Goal: Information Seeking & Learning: Learn about a topic

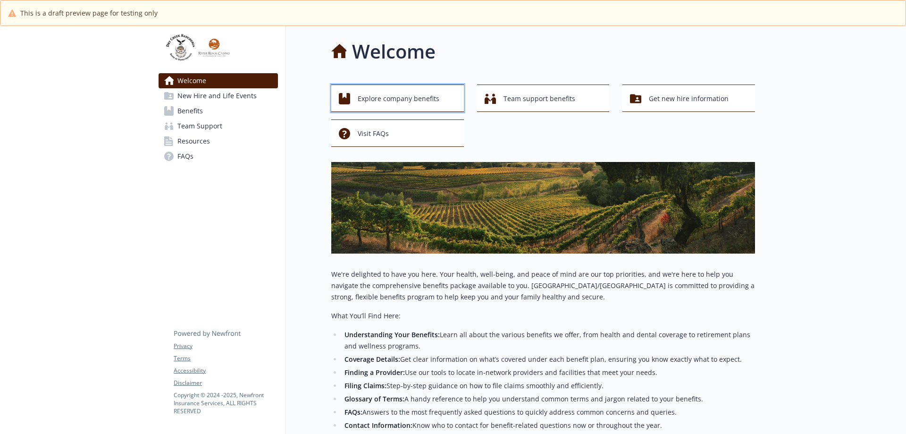
click at [392, 102] on span "Explore company benefits" at bounding box center [399, 99] width 82 height 18
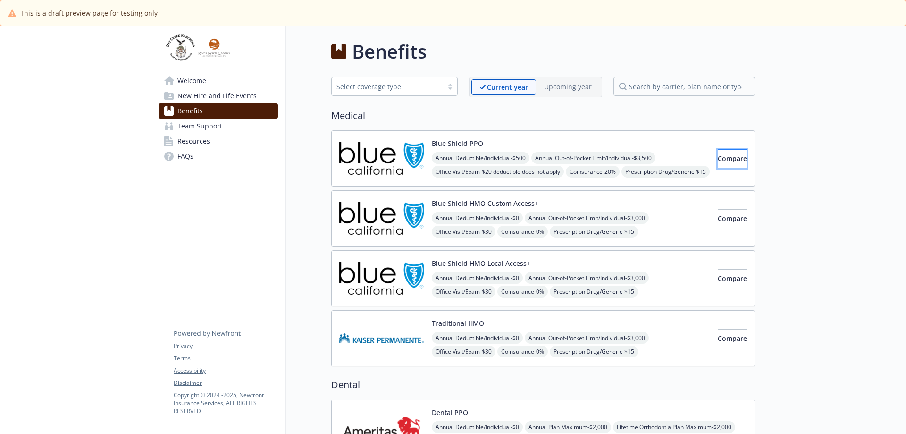
click at [718, 162] on span "Compare" at bounding box center [732, 158] width 29 height 9
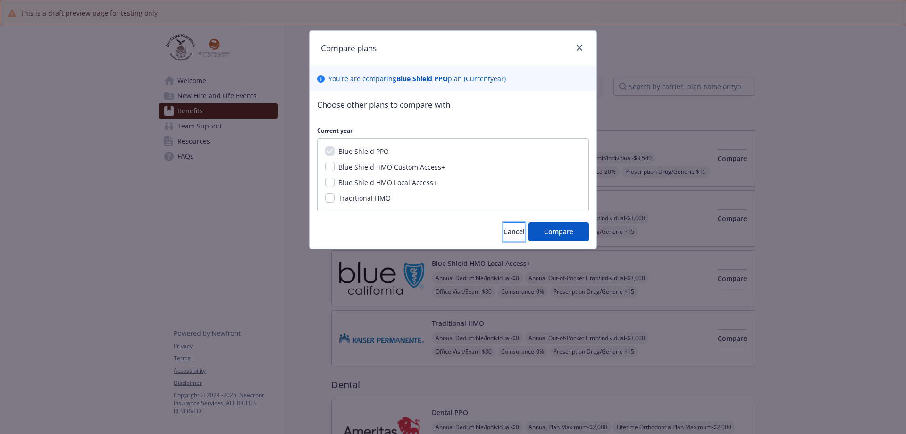
click at [507, 231] on span "Cancel" at bounding box center [514, 231] width 21 height 9
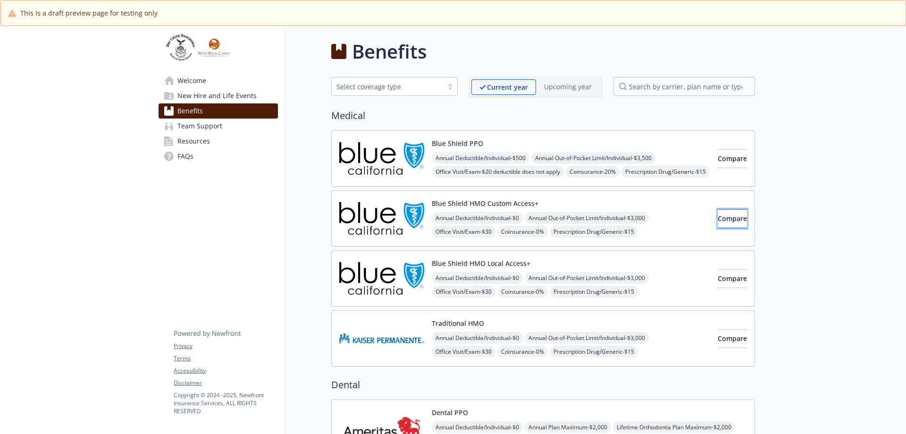
click at [718, 218] on span "Compare" at bounding box center [732, 218] width 29 height 9
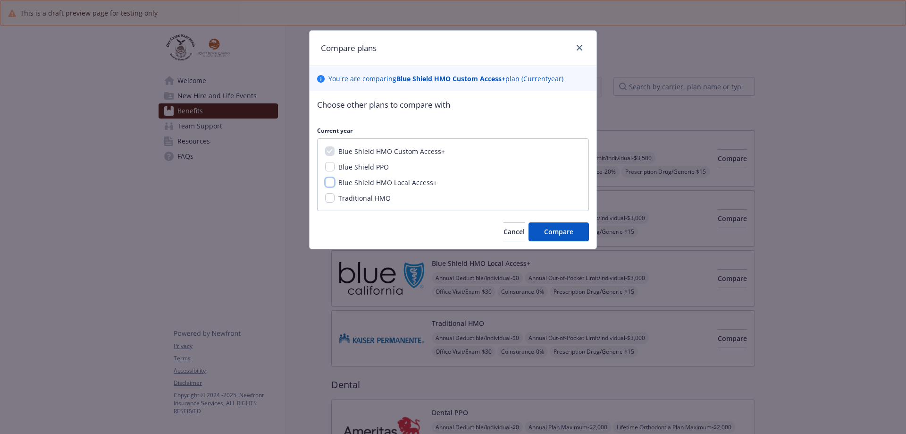
click at [330, 181] on input "Blue Shield HMO Local Access+" at bounding box center [329, 181] width 9 height 9
checkbox input "true"
click at [562, 231] on span "Compare" at bounding box center [558, 231] width 29 height 9
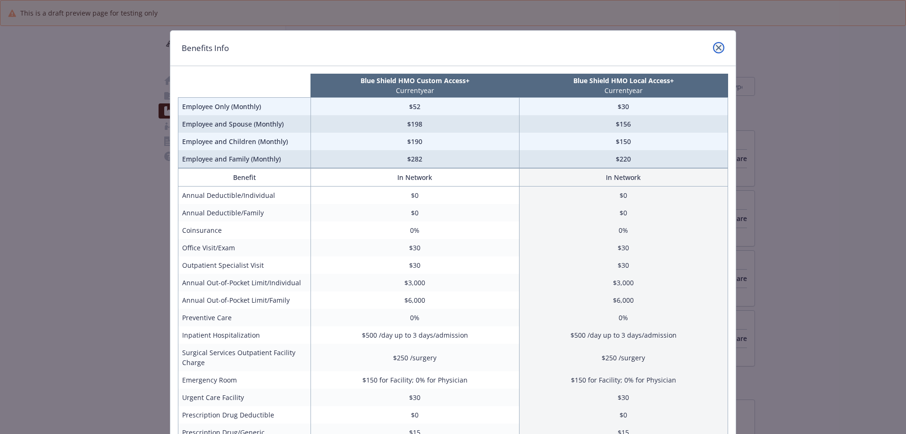
click at [716, 48] on icon "close" at bounding box center [719, 48] width 6 height 6
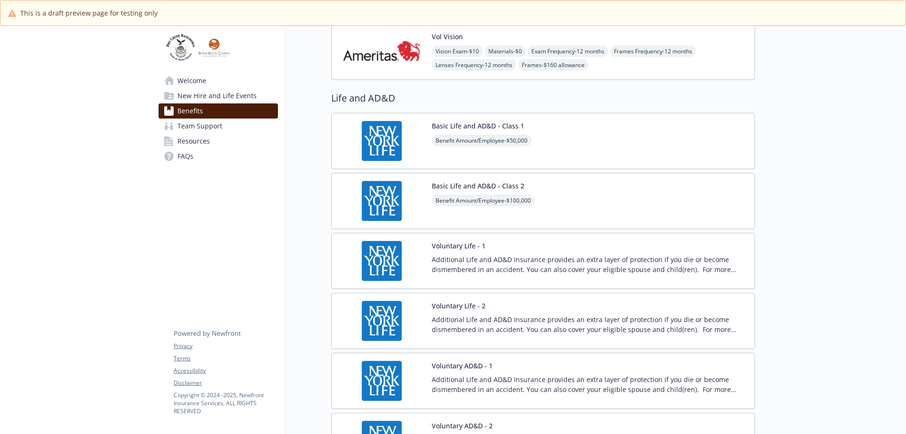
scroll to position [451, 0]
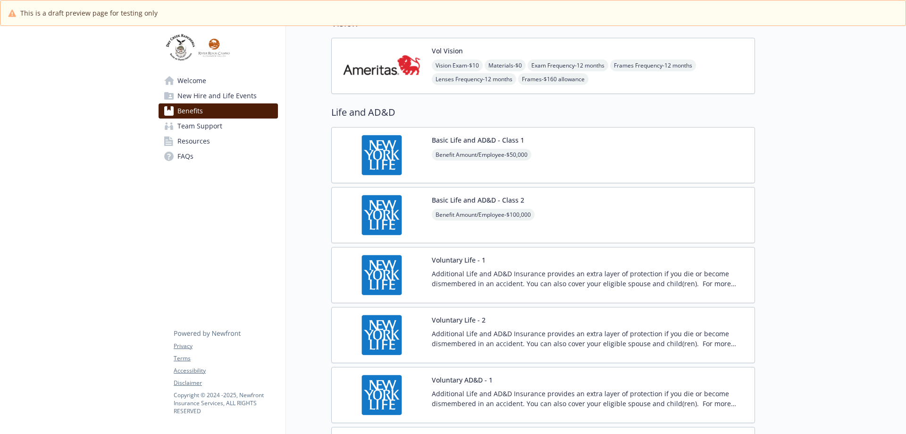
click at [194, 127] on span "Team Support" at bounding box center [199, 125] width 45 height 15
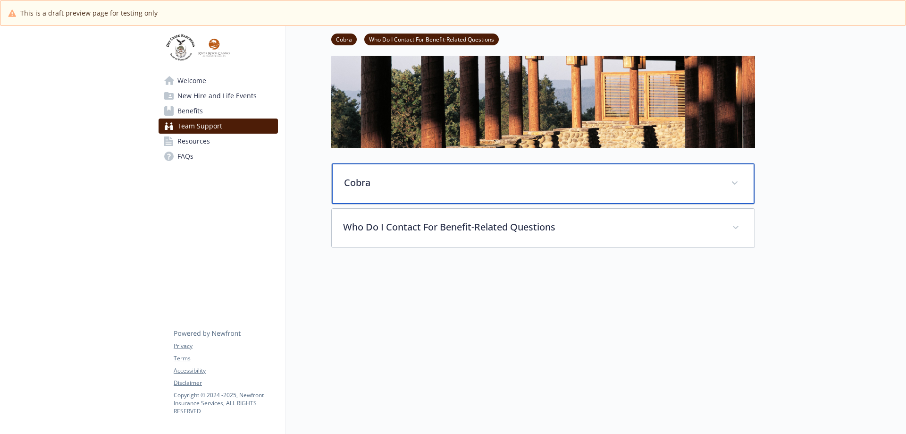
scroll to position [55, 0]
click at [735, 176] on span at bounding box center [734, 183] width 15 height 15
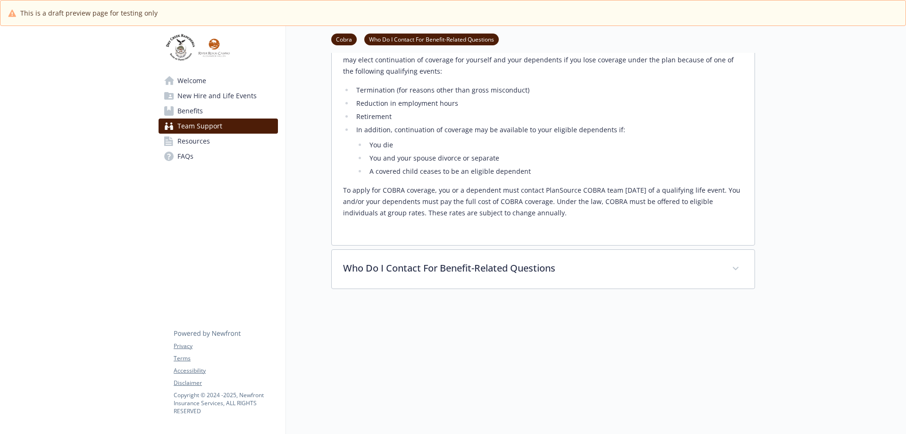
scroll to position [244, 0]
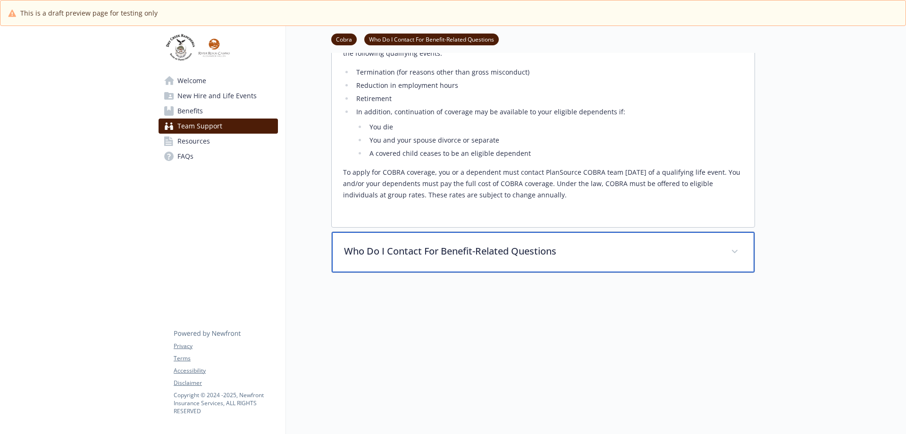
click at [738, 251] on span at bounding box center [734, 251] width 15 height 15
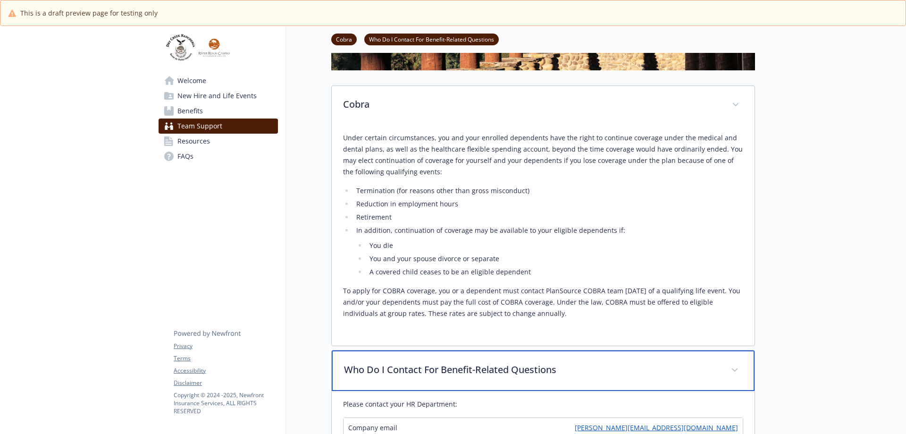
scroll to position [0, 0]
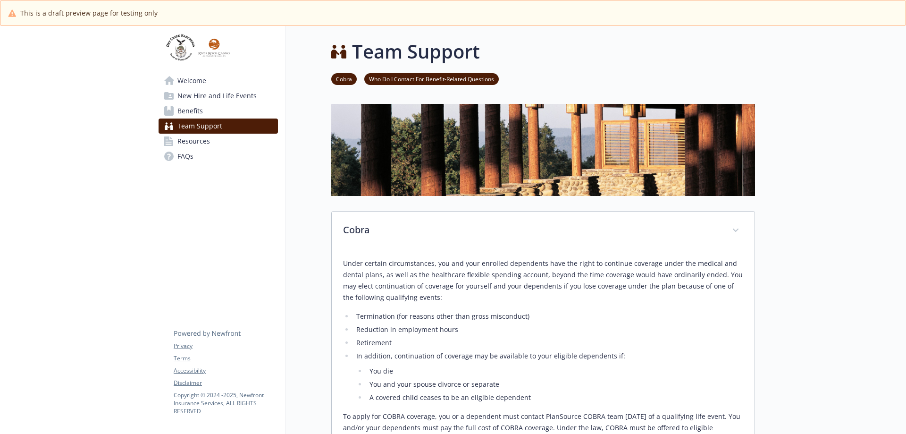
click at [199, 144] on span "Resources" at bounding box center [193, 141] width 33 height 15
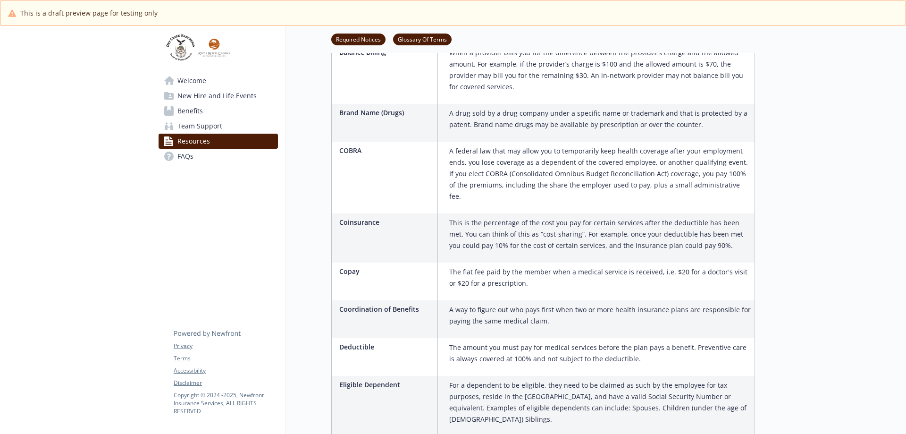
scroll to position [661, 0]
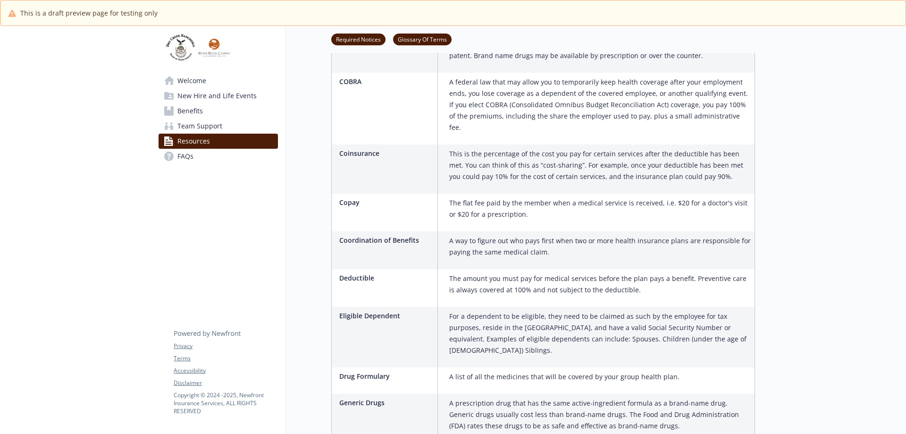
click at [192, 160] on span "FAQs" at bounding box center [185, 156] width 16 height 15
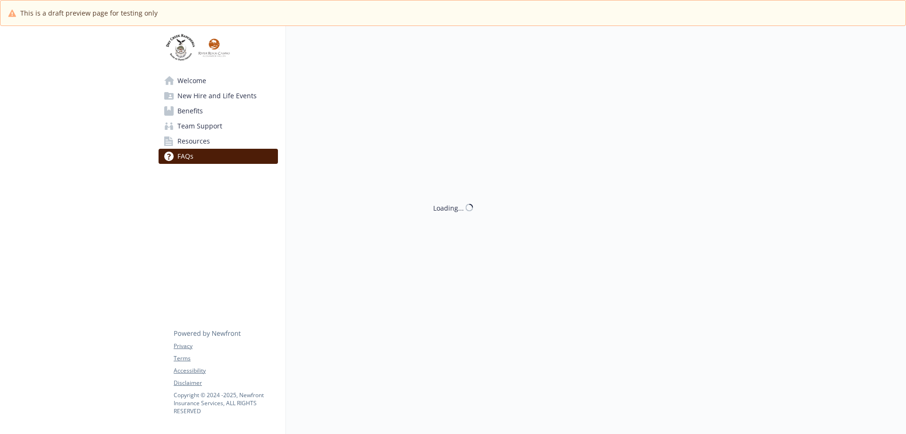
scroll to position [33, 0]
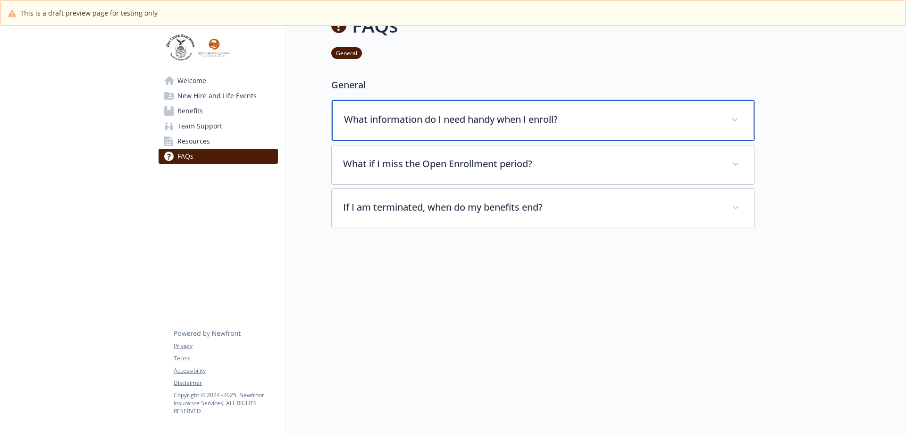
click at [734, 114] on span at bounding box center [734, 119] width 15 height 15
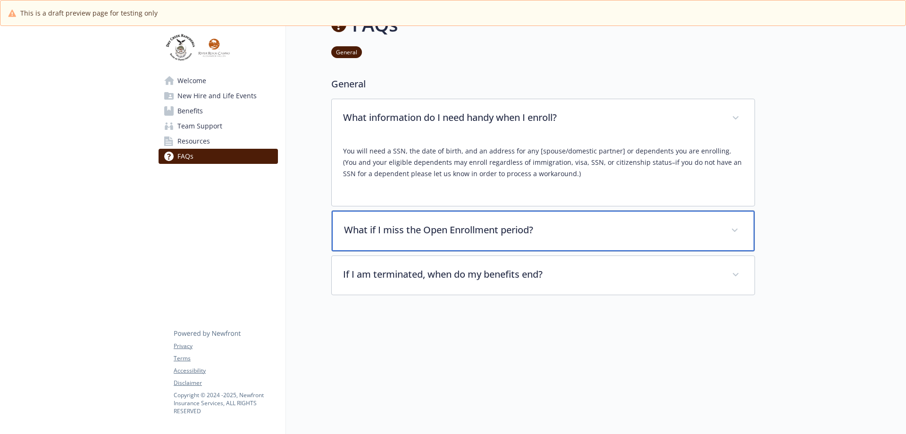
click at [737, 228] on icon at bounding box center [735, 230] width 6 height 4
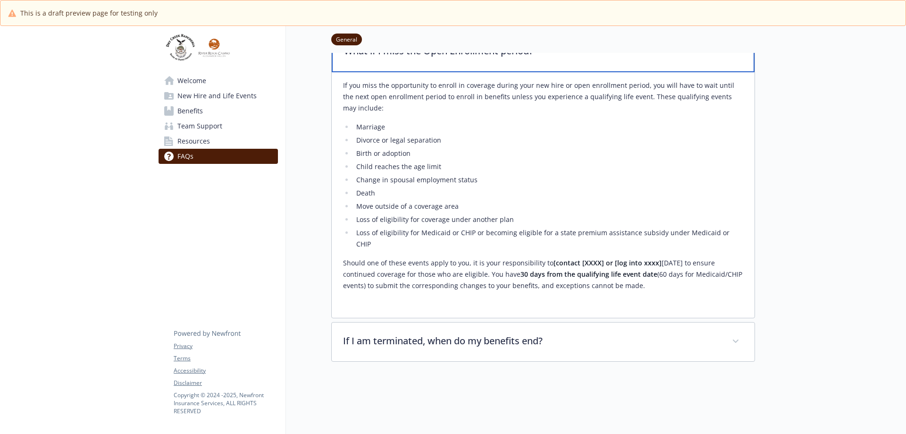
scroll to position [222, 0]
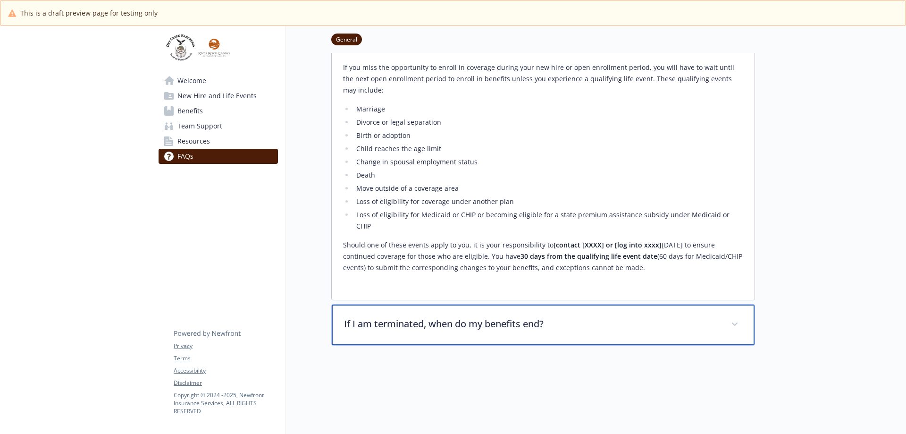
click at [731, 317] on span at bounding box center [734, 324] width 15 height 15
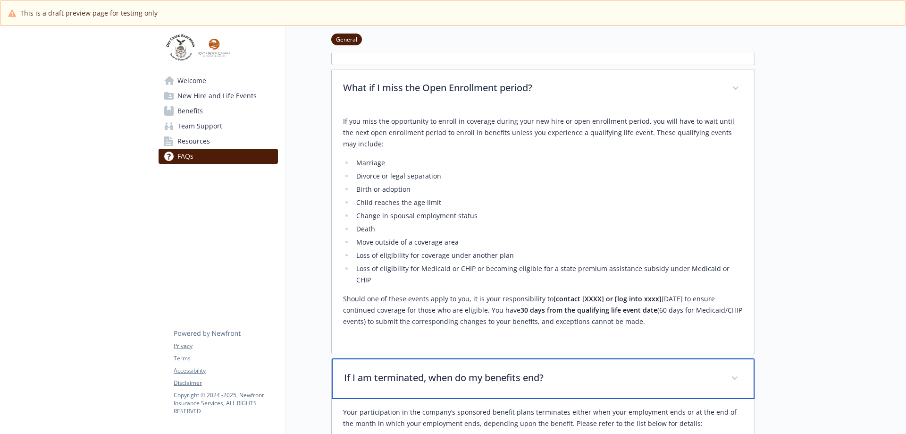
scroll to position [0, 0]
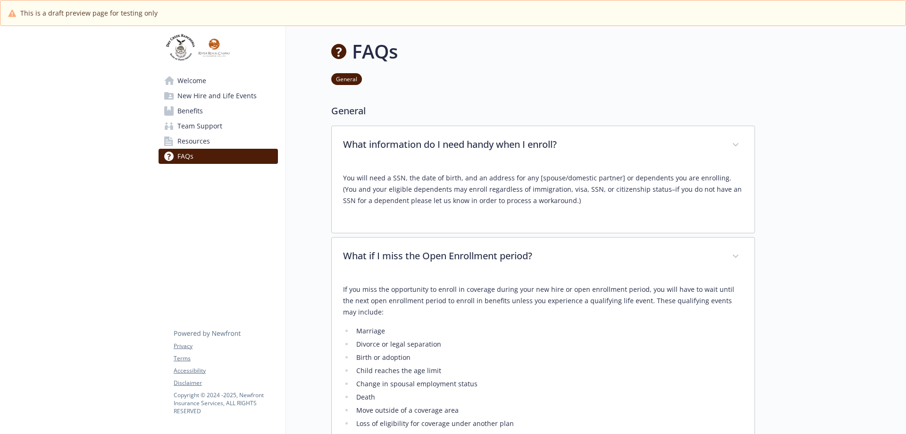
click at [193, 80] on span "Welcome" at bounding box center [191, 80] width 29 height 15
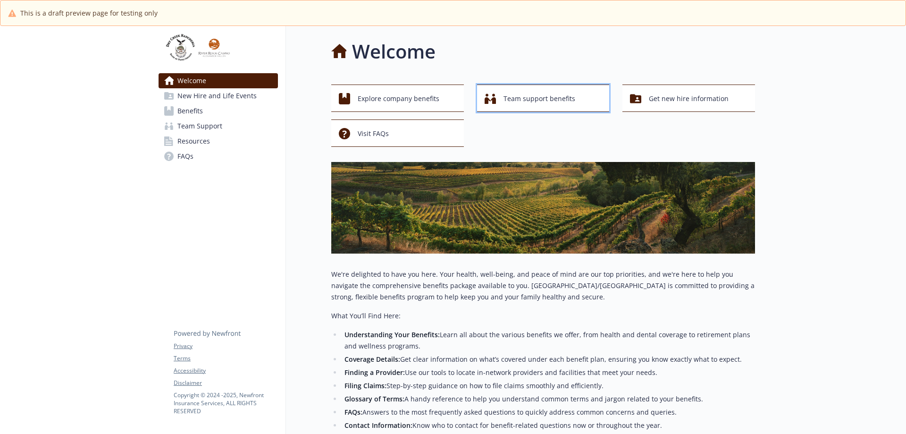
click at [531, 97] on span "Team support benefits" at bounding box center [540, 99] width 72 height 18
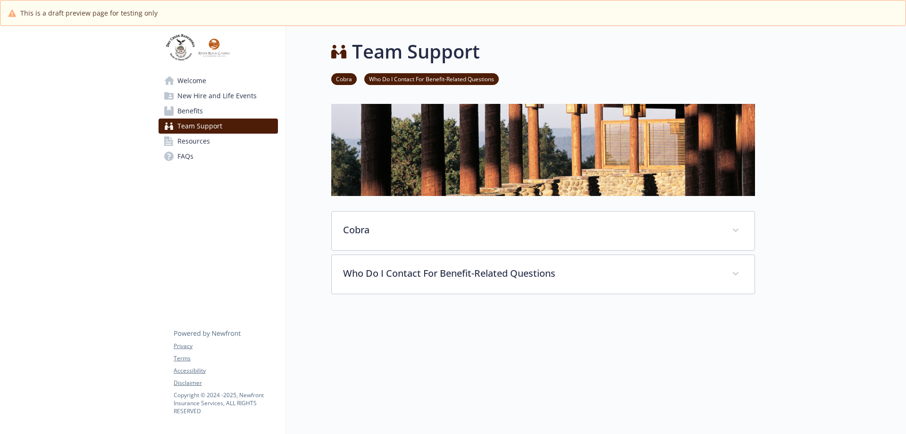
click at [191, 82] on span "Welcome" at bounding box center [191, 80] width 29 height 15
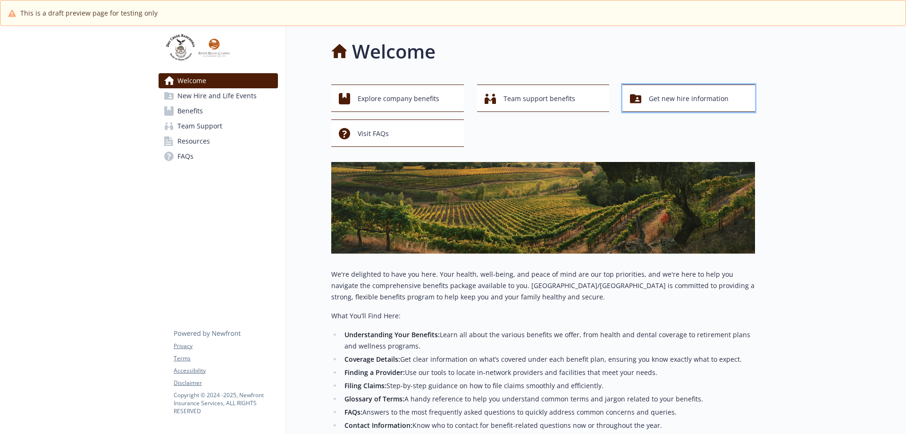
click at [698, 99] on span "Get new hire information" at bounding box center [689, 99] width 80 height 18
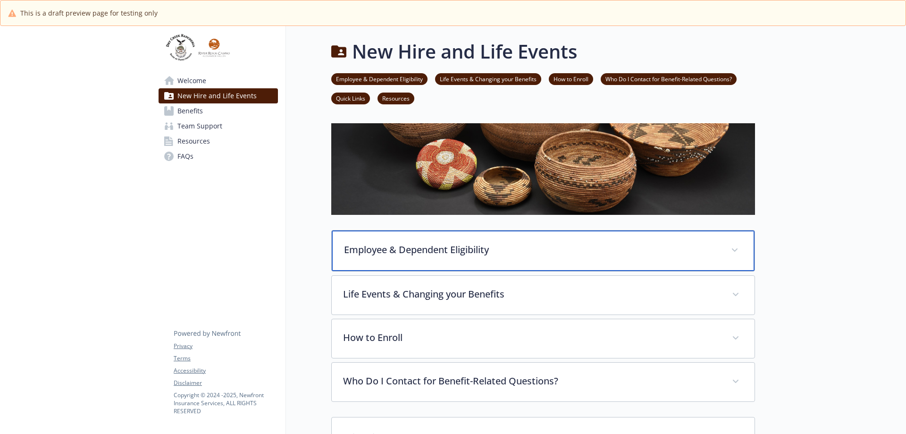
click at [734, 249] on icon at bounding box center [735, 250] width 6 height 4
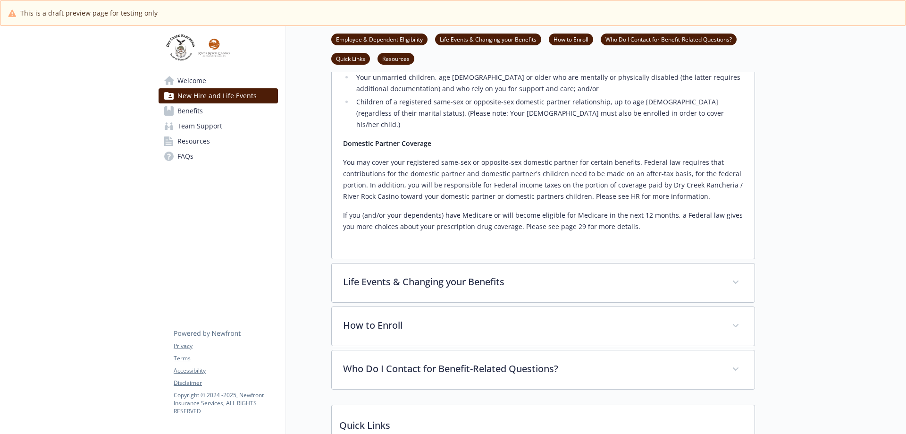
scroll to position [378, 0]
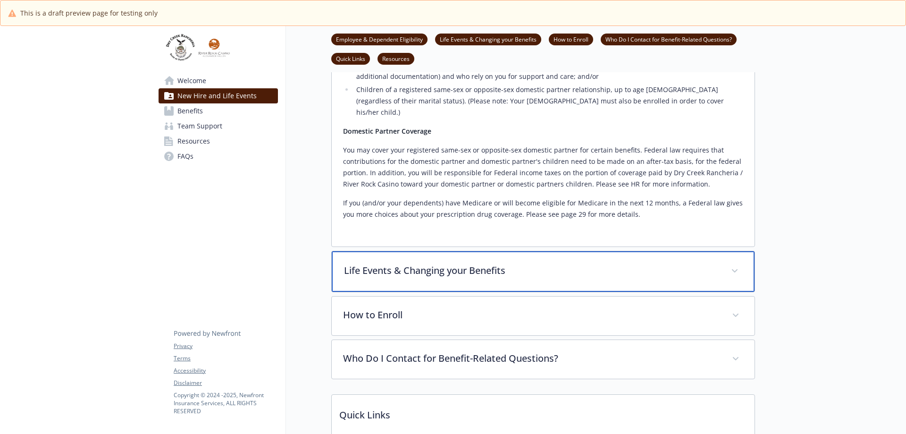
click at [732, 263] on span at bounding box center [734, 270] width 15 height 15
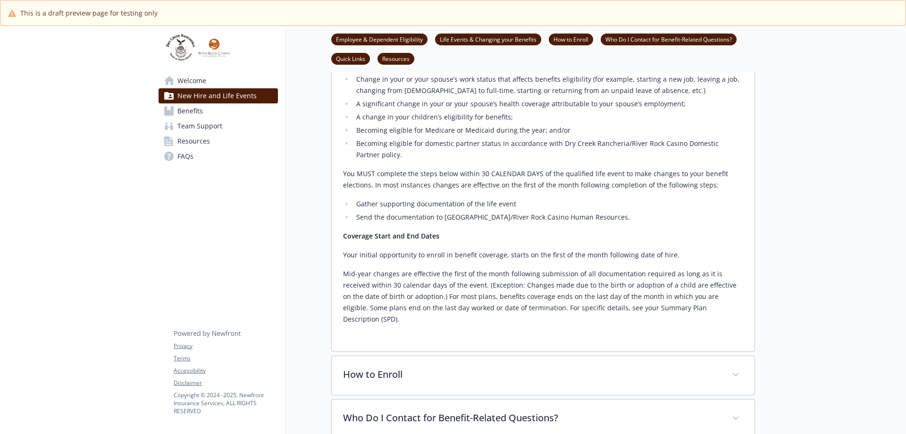
scroll to position [708, 0]
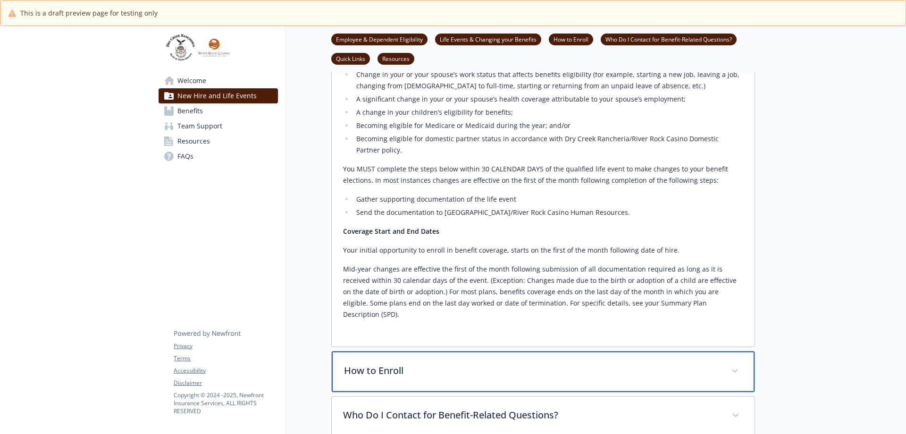
drag, startPoint x: 735, startPoint y: 337, endPoint x: 731, endPoint y: 332, distance: 6.7
click at [735, 369] on icon at bounding box center [735, 371] width 6 height 4
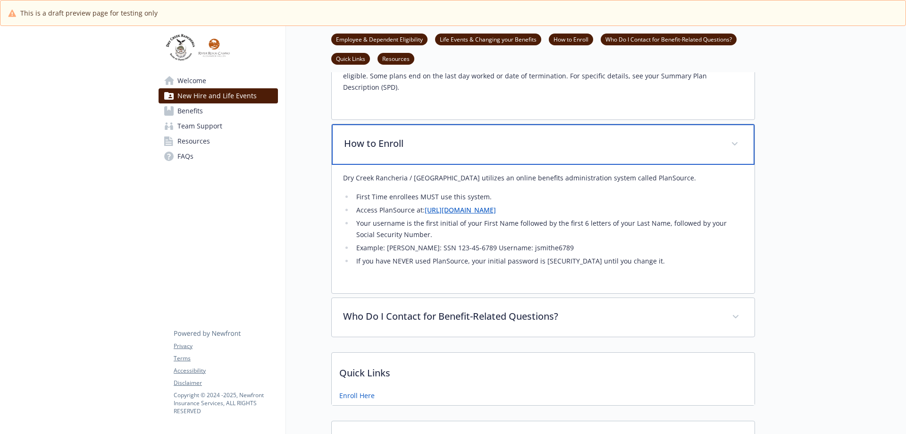
scroll to position [944, 0]
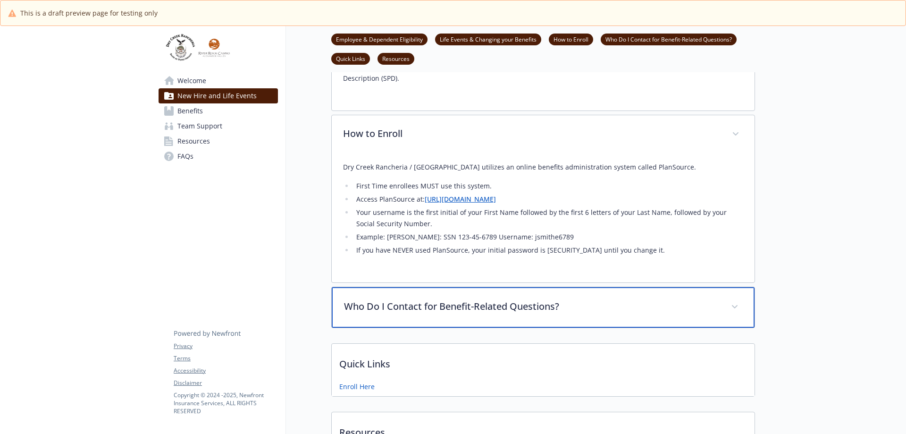
click at [740, 299] on span at bounding box center [734, 306] width 15 height 15
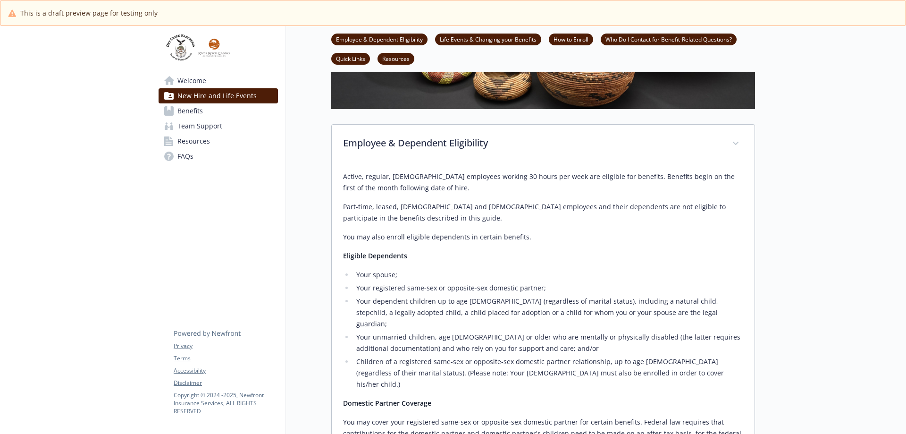
scroll to position [0, 0]
